Goal: Information Seeking & Learning: Understand process/instructions

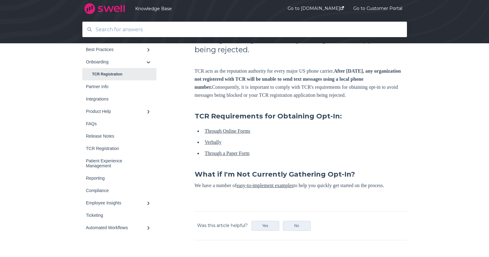
scroll to position [154, 0]
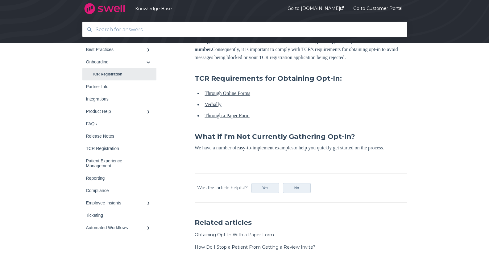
click at [249, 96] on link "Through Online Forms" at bounding box center [228, 92] width 46 height 5
click at [294, 150] on link "easy-to-implement examples" at bounding box center [265, 147] width 57 height 5
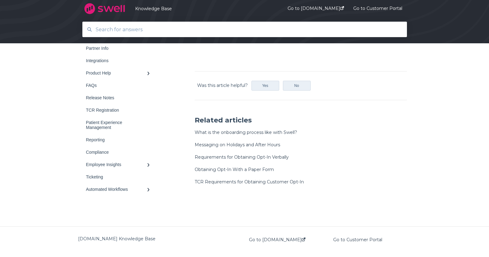
scroll to position [537, 0]
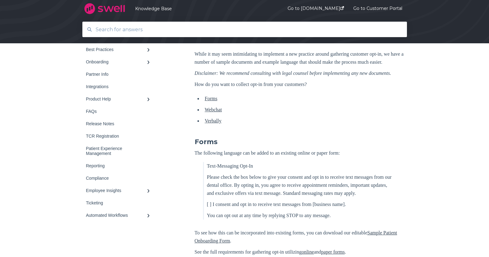
click at [213, 101] on link "Forms" at bounding box center [211, 98] width 13 height 5
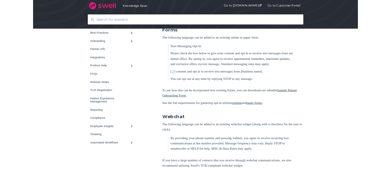
scroll to position [224, 0]
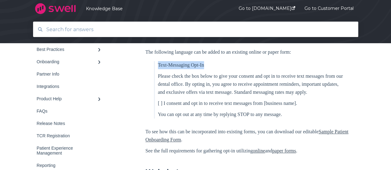
drag, startPoint x: 208, startPoint y: 82, endPoint x: 158, endPoint y: 82, distance: 50.0
click at [158, 69] on p "Text-Messaging Opt-In" at bounding box center [252, 65] width 188 height 8
copy p "Text-Messaging Opt-In"
drag, startPoint x: 183, startPoint y: 115, endPoint x: 157, endPoint y: 94, distance: 33.1
click at [158, 94] on p "Please check the box below to give your consent and opt in to receive text mess…" at bounding box center [252, 84] width 188 height 24
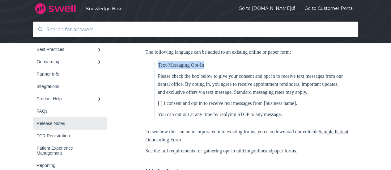
copy p "Please check the box below to give your consent and opt in to receive text mess…"
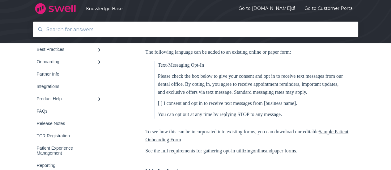
click at [204, 119] on p "You can opt out at any time by replying STOP to any message." at bounding box center [252, 115] width 188 height 8
